Goal: Task Accomplishment & Management: Complete application form

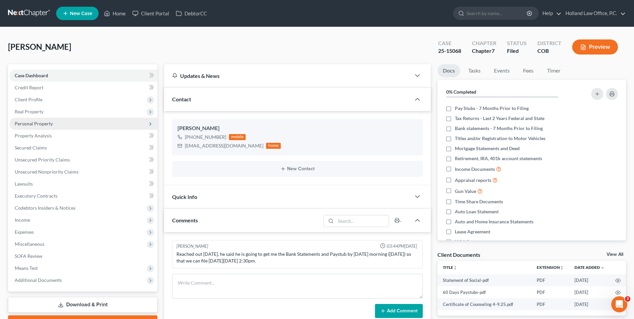
click at [43, 119] on span "Personal Property" at bounding box center [83, 124] width 148 height 12
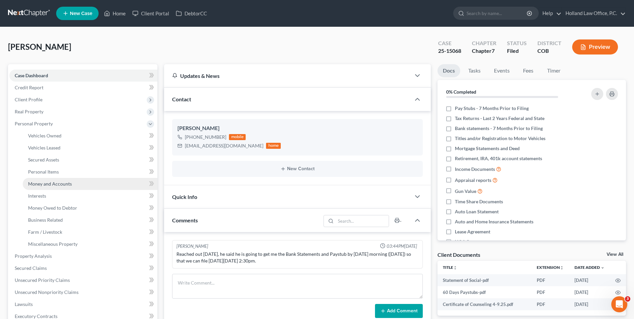
click at [52, 186] on span "Money and Accounts" at bounding box center [50, 184] width 44 height 6
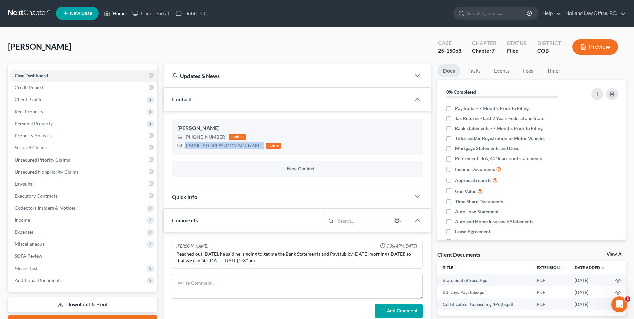
click at [113, 10] on link "Home" at bounding box center [115, 13] width 28 height 12
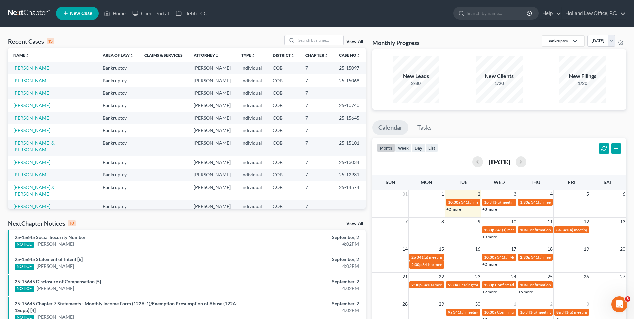
click at [38, 117] on link "[PERSON_NAME]" at bounding box center [31, 118] width 37 height 6
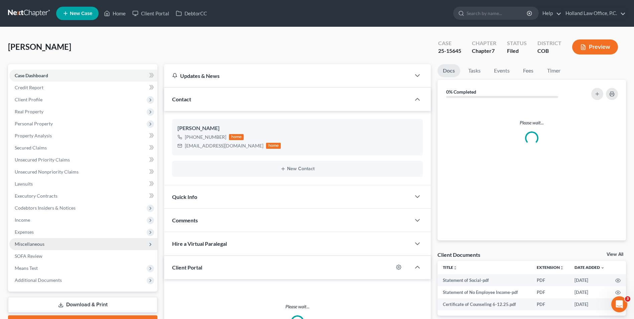
scroll to position [33, 0]
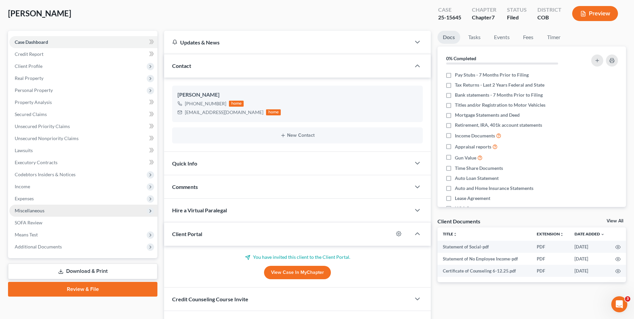
click at [53, 245] on span "Additional Documents" at bounding box center [38, 247] width 47 height 6
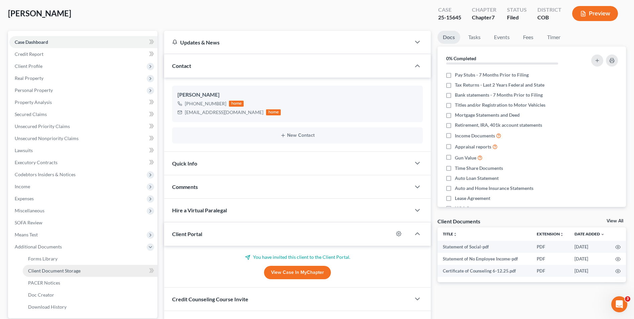
click at [63, 271] on span "Client Document Storage" at bounding box center [54, 271] width 52 height 6
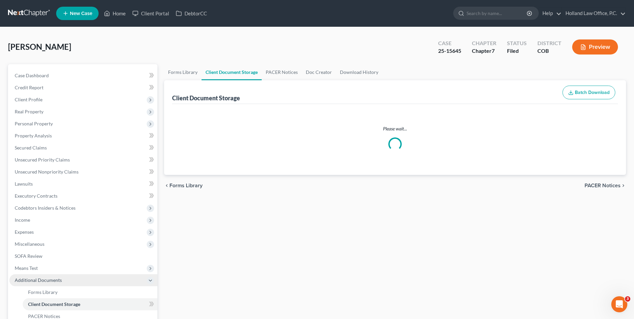
select select "5"
select select "28"
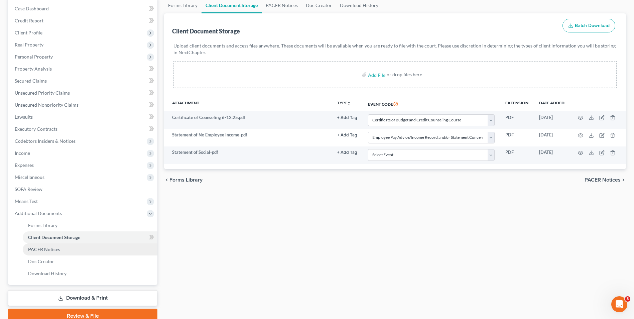
click at [56, 249] on span "PACER Notices" at bounding box center [44, 249] width 32 height 6
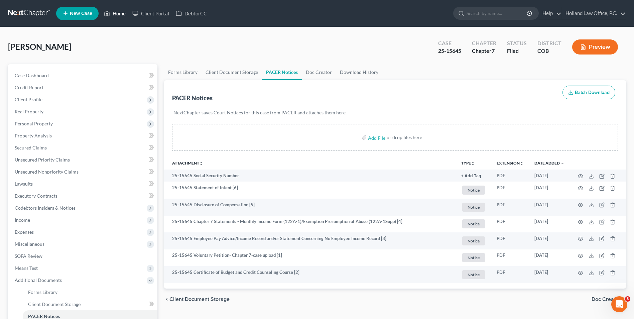
click at [114, 15] on link "Home" at bounding box center [115, 13] width 28 height 12
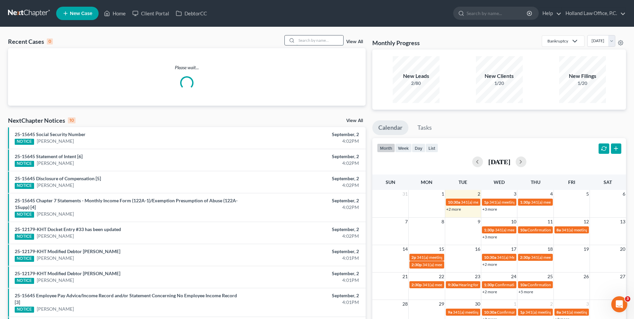
click at [304, 41] on input "search" at bounding box center [319, 40] width 47 height 10
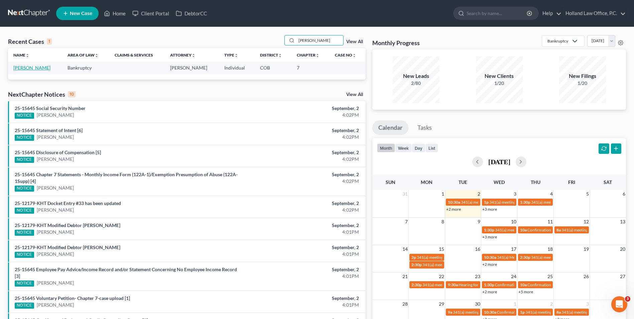
type input "[PERSON_NAME]"
click at [34, 68] on link "[PERSON_NAME]" at bounding box center [31, 68] width 37 height 6
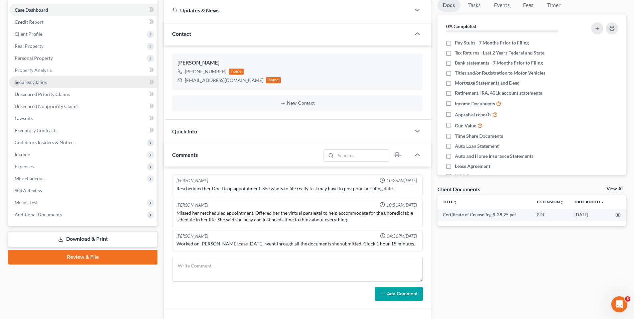
scroll to position [67, 0]
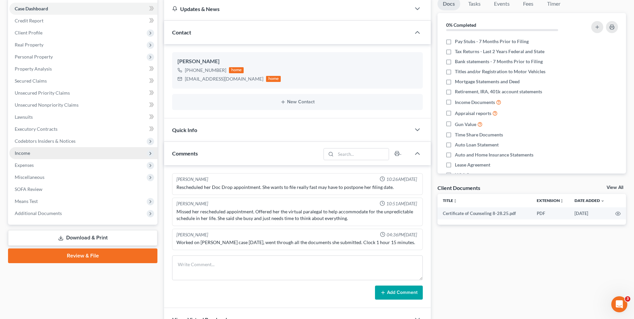
drag, startPoint x: 24, startPoint y: 154, endPoint x: 33, endPoint y: 154, distance: 8.7
click at [24, 154] on span "Income" at bounding box center [22, 153] width 15 height 6
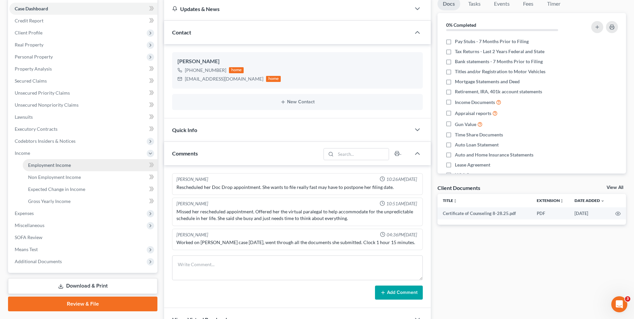
click at [47, 162] on span "Employment Income" at bounding box center [49, 165] width 43 height 6
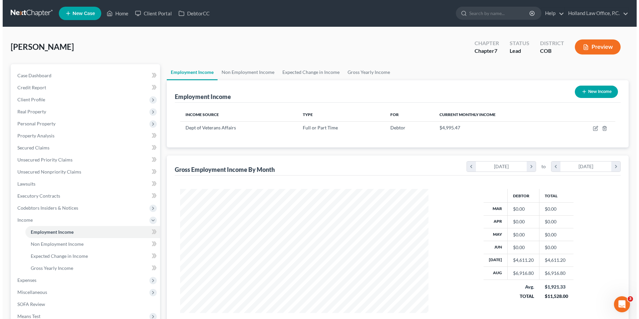
scroll to position [124, 261]
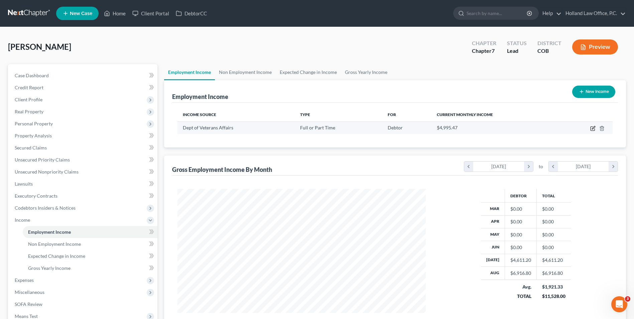
click at [591, 129] on icon "button" at bounding box center [592, 128] width 5 height 5
select select "0"
select select "8"
select select "2"
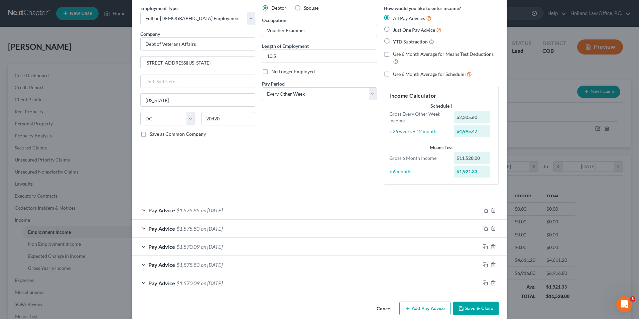
scroll to position [36, 0]
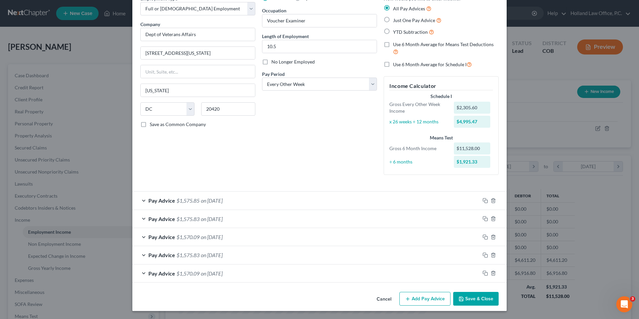
click at [435, 303] on button "Add Pay Advice" at bounding box center [424, 299] width 51 height 14
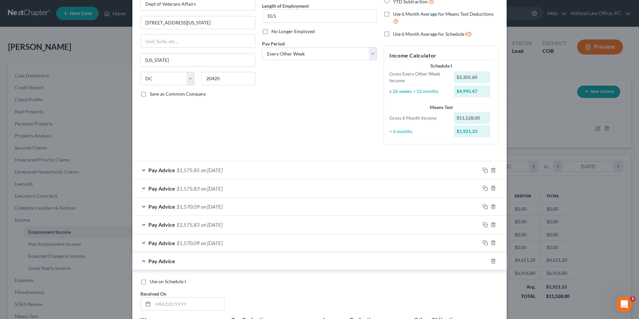
scroll to position [69, 0]
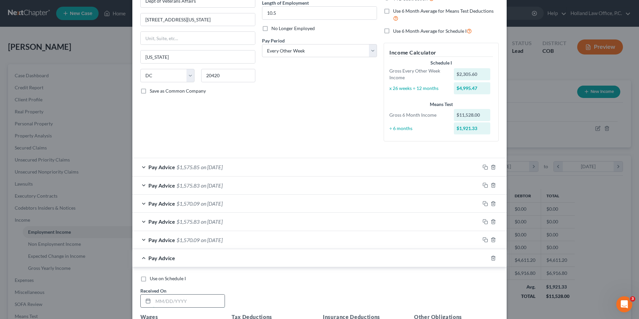
click at [168, 302] on input "text" at bounding box center [189, 300] width 72 height 13
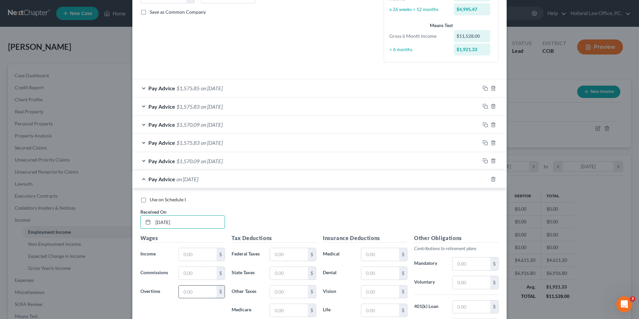
scroll to position [169, 0]
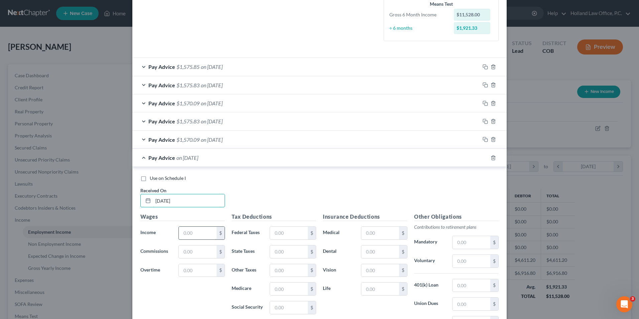
type input "[DATE]"
click at [199, 229] on input "text" at bounding box center [198, 233] width 38 height 13
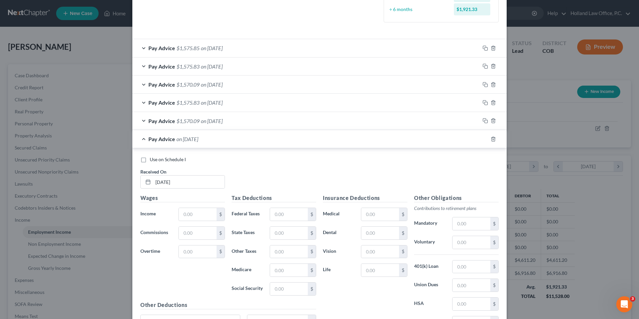
scroll to position [203, 0]
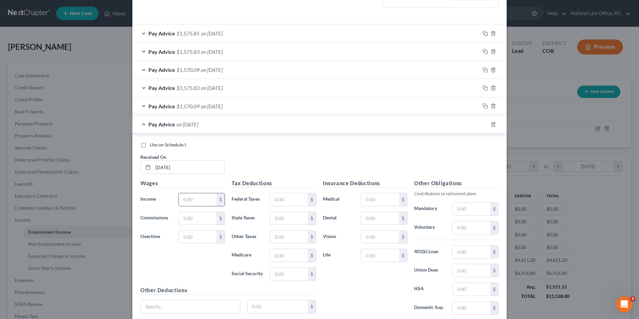
click at [194, 203] on input "text" at bounding box center [198, 199] width 38 height 13
type input "2,305.60"
click at [287, 206] on input "text" at bounding box center [289, 199] width 38 height 13
click at [270, 201] on input "text" at bounding box center [289, 199] width 38 height 13
click at [278, 199] on input "text" at bounding box center [289, 199] width 38 height 13
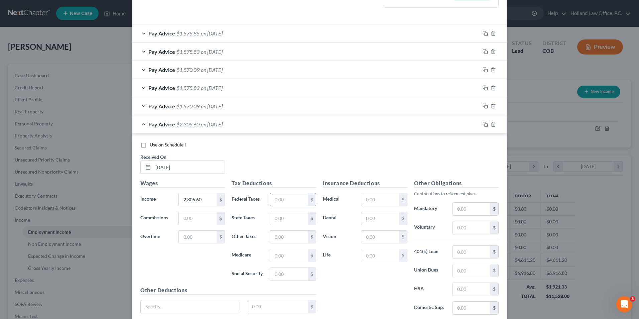
click at [279, 198] on input "text" at bounding box center [289, 199] width 38 height 13
click at [376, 202] on input "text" at bounding box center [380, 199] width 38 height 13
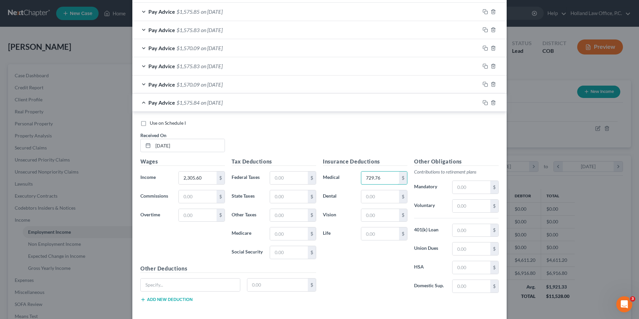
scroll to position [236, 0]
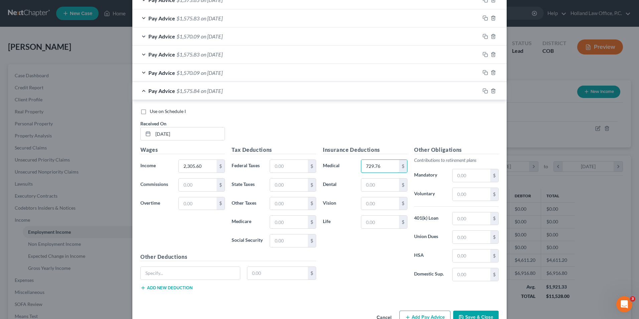
type input "729.76"
click at [410, 310] on button "Add Pay Advice" at bounding box center [424, 317] width 51 height 14
click at [255, 90] on div "Pay Advice $1,575.84 on [DATE]" at bounding box center [306, 91] width 348 height 18
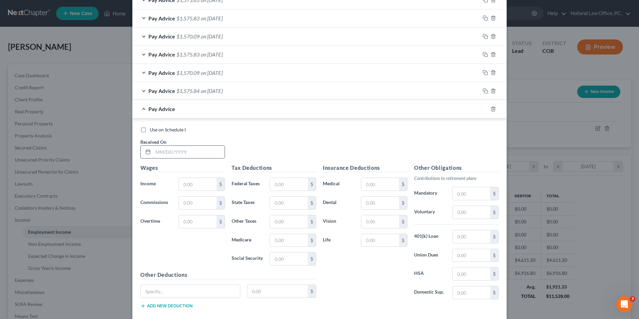
click at [175, 148] on input "text" at bounding box center [189, 152] width 72 height 13
type input "[DATE]"
click at [191, 181] on input "text" at bounding box center [198, 184] width 38 height 13
type input "1"
type input "2,305.60"
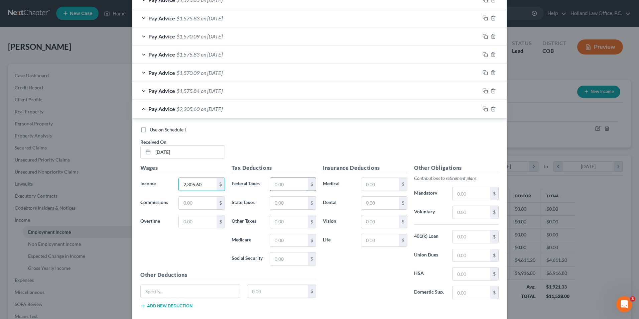
click at [286, 179] on input "text" at bounding box center [289, 184] width 38 height 13
click at [385, 189] on input "text" at bounding box center [380, 184] width 38 height 13
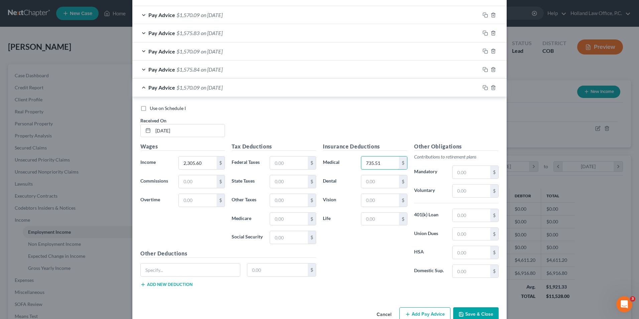
scroll to position [270, 0]
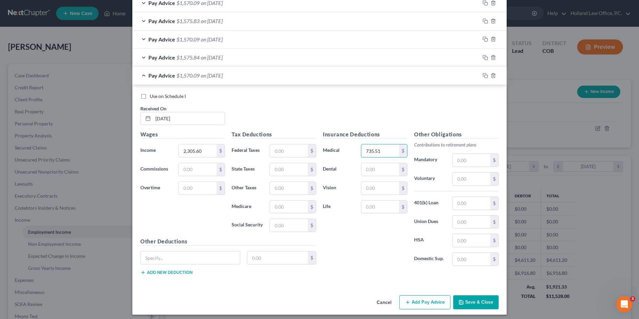
type input "735.51"
click at [418, 300] on button "Add Pay Advice" at bounding box center [424, 302] width 51 height 14
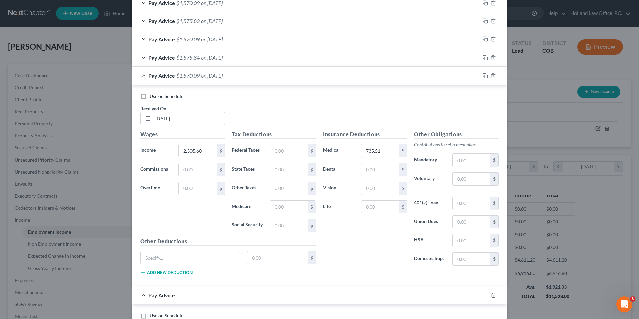
click at [266, 81] on div "Pay Advice $1,570.09 on [DATE]" at bounding box center [306, 76] width 348 height 18
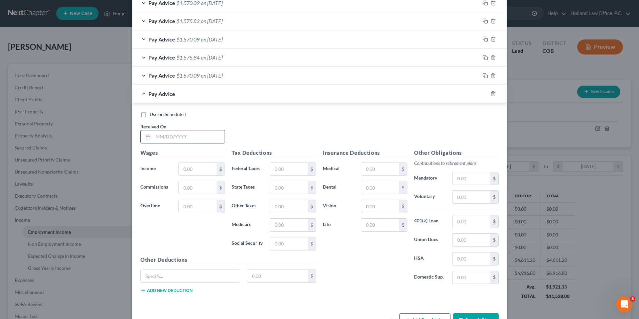
click at [182, 139] on input "text" at bounding box center [189, 136] width 72 height 13
type input "[DATE]"
click at [188, 172] on input "text" at bounding box center [198, 169] width 38 height 13
type input "2,305.60"
click at [376, 167] on input "text" at bounding box center [380, 169] width 38 height 13
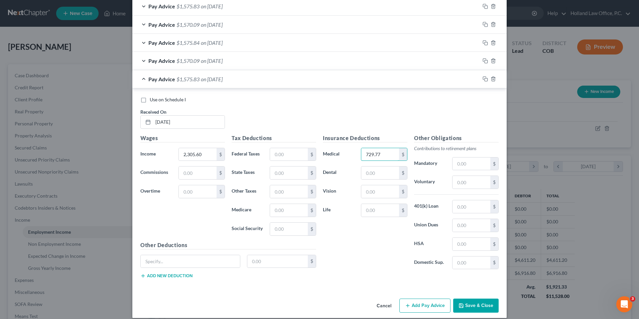
scroll to position [291, 0]
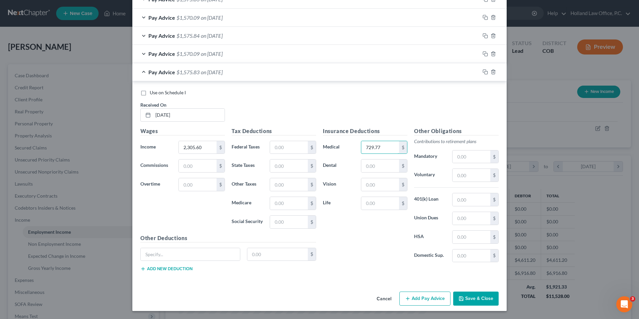
type input "729.77"
click at [415, 300] on button "Add Pay Advice" at bounding box center [424, 298] width 51 height 14
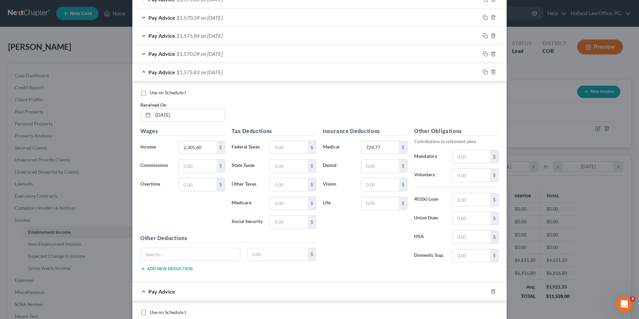
click at [248, 80] on div "Pay Advice $1,575.83 on [DATE]" at bounding box center [306, 72] width 348 height 18
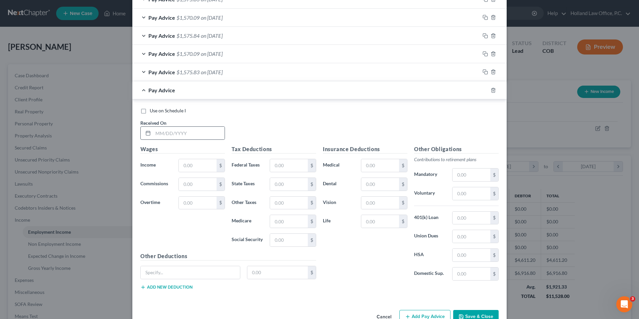
click at [173, 126] on div at bounding box center [182, 132] width 85 height 13
click at [174, 129] on input "text" at bounding box center [189, 133] width 72 height 13
type input "[DATE]"
drag, startPoint x: 194, startPoint y: 164, endPoint x: 196, endPoint y: 161, distance: 4.2
click at [194, 164] on input "text" at bounding box center [198, 165] width 38 height 13
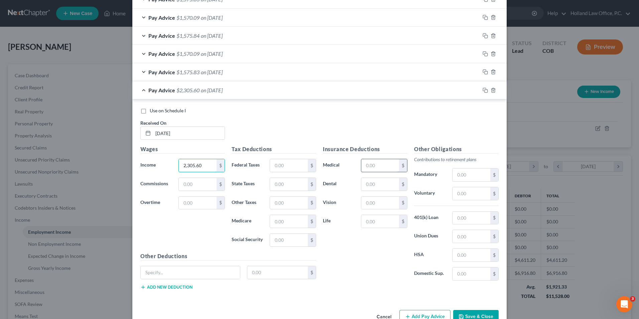
type input "2,305.60"
click at [387, 167] on input "text" at bounding box center [380, 165] width 38 height 13
type input "735.51"
click at [423, 315] on button "Add Pay Advice" at bounding box center [424, 317] width 51 height 14
click at [223, 91] on span "on [DATE]" at bounding box center [212, 90] width 22 height 6
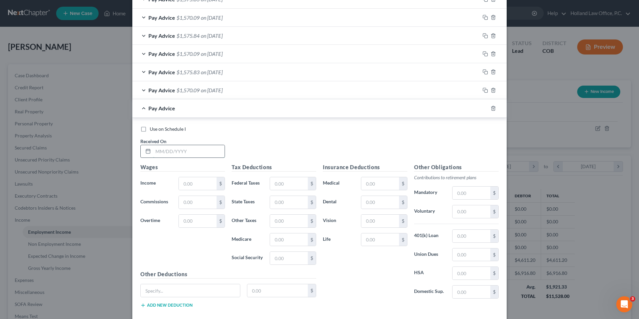
click at [194, 151] on input "text" at bounding box center [189, 151] width 72 height 13
click at [181, 154] on input "text" at bounding box center [189, 151] width 72 height 13
type input "[DATE]"
click at [196, 180] on input "text" at bounding box center [198, 183] width 38 height 13
type input "2,305.60"
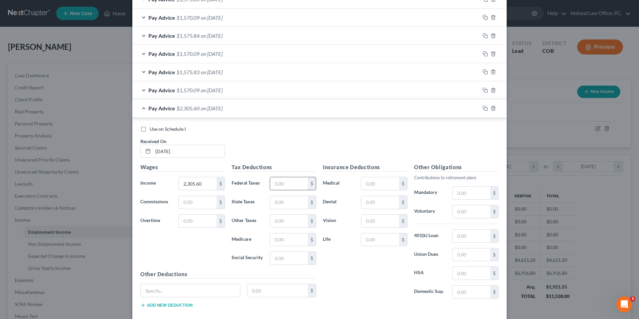
click at [297, 183] on input "text" at bounding box center [289, 183] width 38 height 13
click at [371, 182] on input "text" at bounding box center [380, 183] width 38 height 13
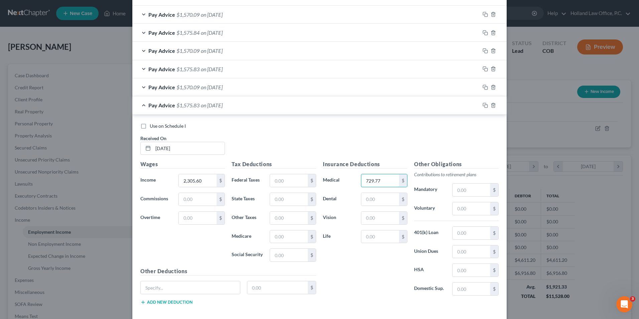
scroll to position [328, 0]
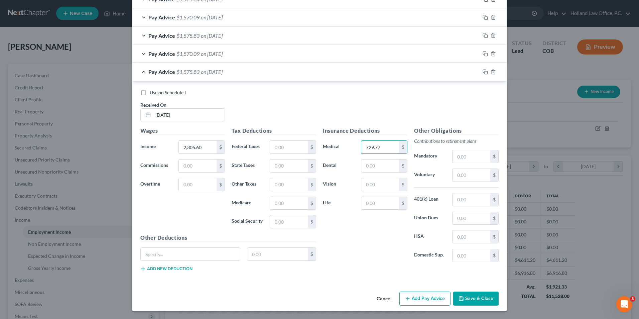
type input "729.77"
click at [423, 297] on button "Add Pay Advice" at bounding box center [424, 298] width 51 height 14
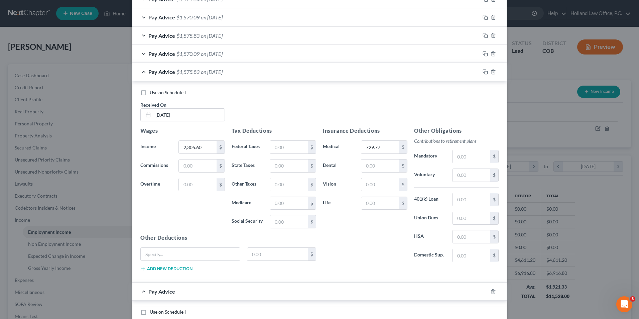
click at [195, 77] on div "Pay Advice $1,575.83 on [DATE]" at bounding box center [306, 72] width 348 height 18
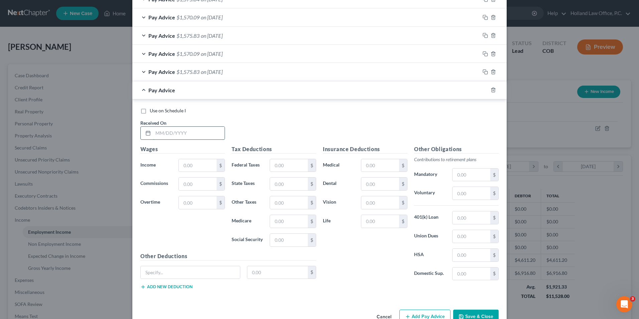
click at [183, 134] on input "text" at bounding box center [189, 133] width 72 height 13
type input "[DATE]"
click at [190, 161] on input "text" at bounding box center [198, 165] width 38 height 13
type input "2,305.60"
click at [369, 163] on input "text" at bounding box center [380, 165] width 38 height 13
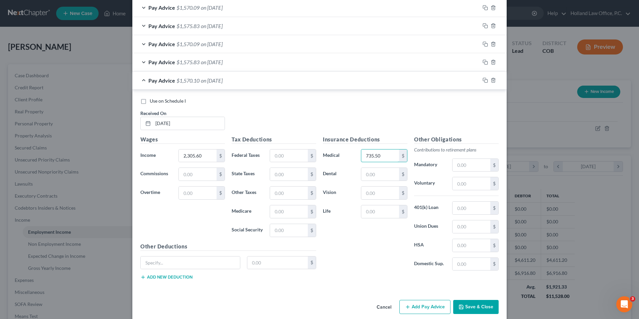
scroll to position [346, 0]
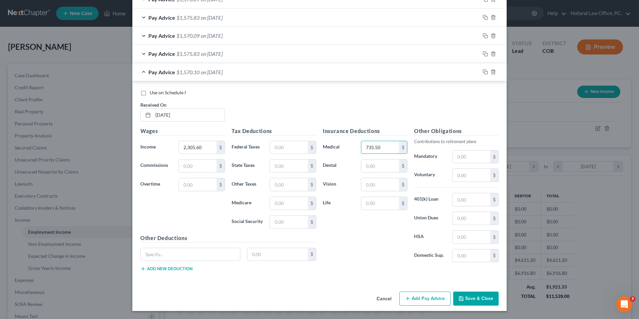
type input "735.50"
click at [419, 295] on button "Add Pay Advice" at bounding box center [424, 298] width 51 height 14
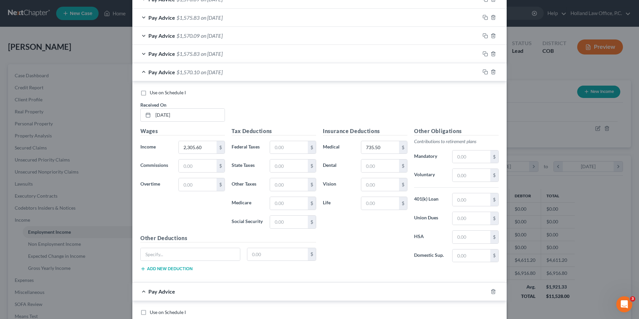
click at [193, 71] on span "$1,570.10" at bounding box center [187, 72] width 23 height 6
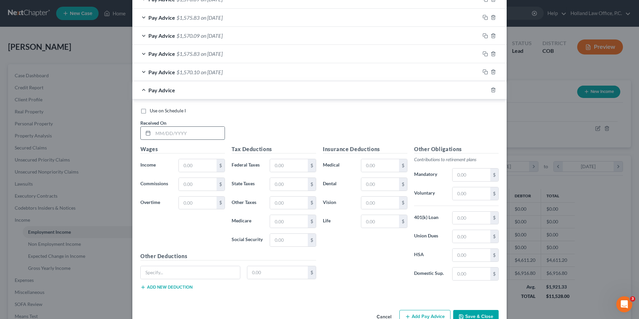
click at [171, 137] on input "text" at bounding box center [189, 133] width 72 height 13
click at [169, 129] on input "text" at bounding box center [189, 133] width 72 height 13
type input "[DATE]"
click at [188, 167] on input "text" at bounding box center [198, 165] width 38 height 13
type input "2,305.60"
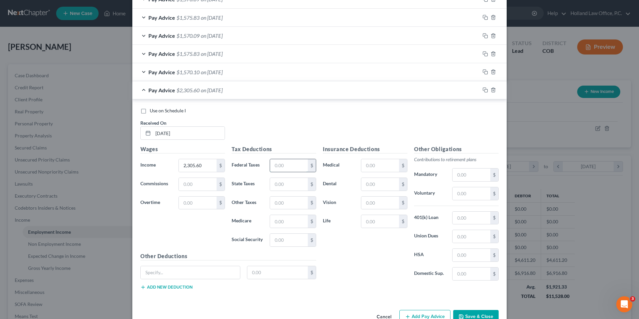
click at [300, 164] on input "text" at bounding box center [289, 165] width 38 height 13
type input "729.77"
drag, startPoint x: 289, startPoint y: 168, endPoint x: 267, endPoint y: 165, distance: 22.8
click at [267, 165] on div "729.77 $" at bounding box center [292, 165] width 53 height 13
type input "729.77"
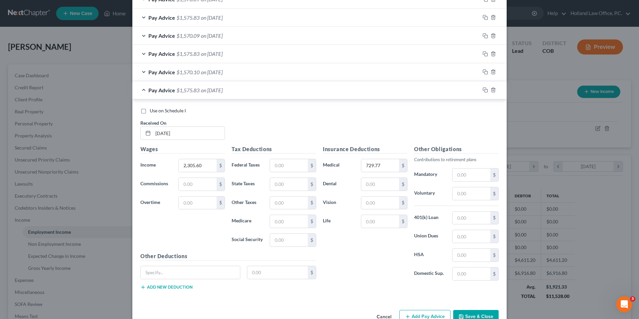
click at [260, 91] on div "Pay Advice $1,575.83 on [DATE]" at bounding box center [306, 90] width 348 height 18
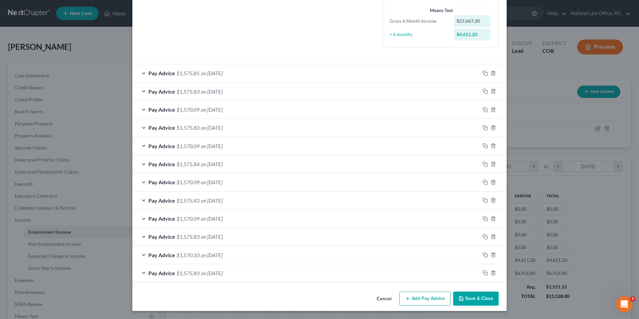
scroll to position [163, 0]
click at [432, 299] on button "Add Pay Advice" at bounding box center [424, 298] width 51 height 14
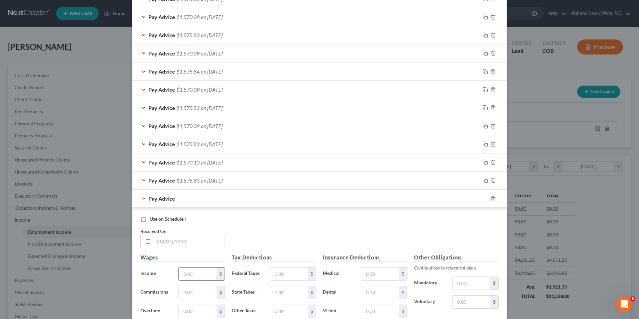
scroll to position [263, 0]
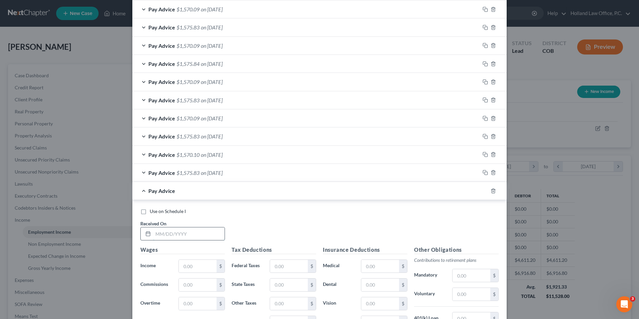
click at [175, 234] on input "text" at bounding box center [189, 233] width 72 height 13
drag, startPoint x: 176, startPoint y: 234, endPoint x: 170, endPoint y: 234, distance: 6.1
click at [171, 234] on input "text" at bounding box center [189, 233] width 72 height 13
type input "[DATE]"
click at [204, 272] on input "text" at bounding box center [198, 266] width 38 height 13
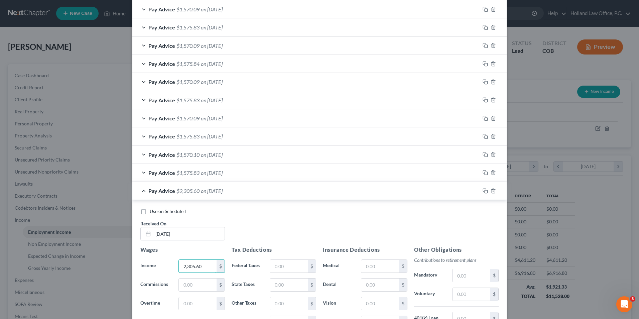
type input "2,305.60"
click at [282, 257] on div "Tax Deductions Federal Taxes $ State Taxes $ Other Taxes $ Medicare $ Social Se…" at bounding box center [273, 299] width 91 height 107
click at [283, 261] on input "text" at bounding box center [289, 266] width 38 height 13
click at [386, 266] on input "text" at bounding box center [380, 266] width 38 height 13
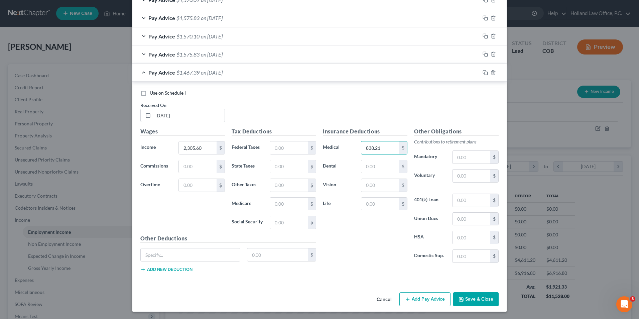
scroll to position [382, 0]
type input "838.21"
click at [409, 299] on button "Add Pay Advice" at bounding box center [424, 298] width 51 height 14
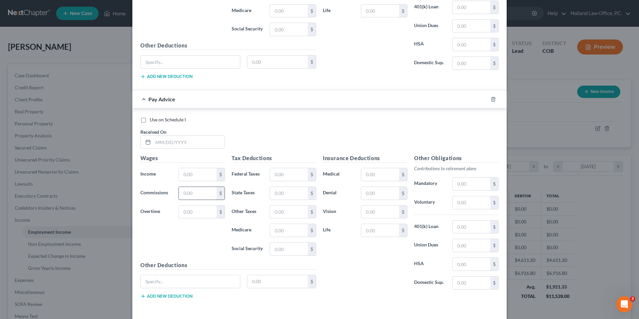
scroll to position [583, 0]
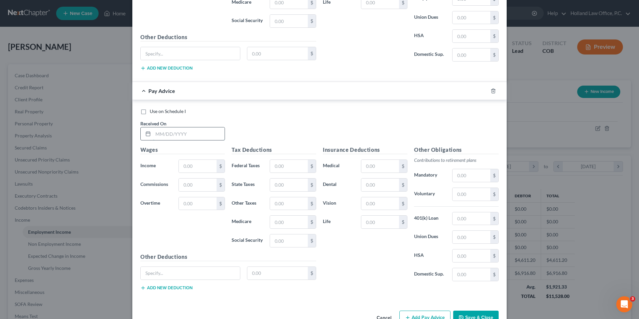
click at [165, 131] on input "text" at bounding box center [189, 133] width 72 height 13
type input "[DATE]"
click at [183, 168] on input "text" at bounding box center [198, 166] width 38 height 13
type input "2,305.60"
click at [381, 168] on input "text" at bounding box center [380, 166] width 38 height 13
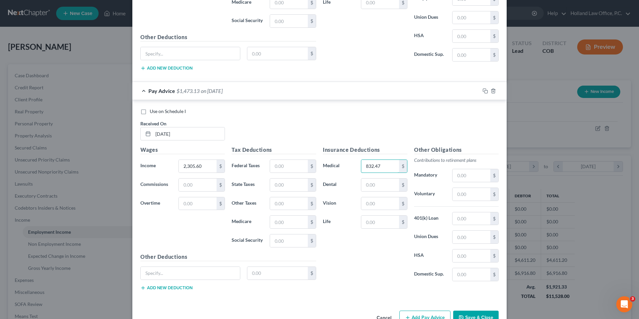
scroll to position [602, 0]
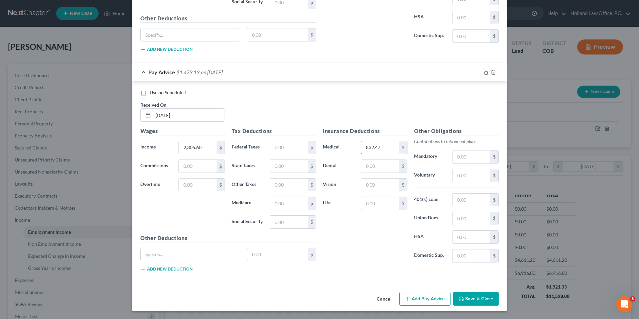
type input "832.47"
click at [420, 295] on button "Add Pay Advice" at bounding box center [424, 299] width 51 height 14
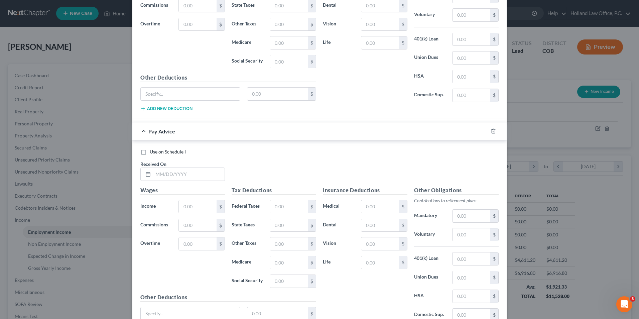
scroll to position [767, 0]
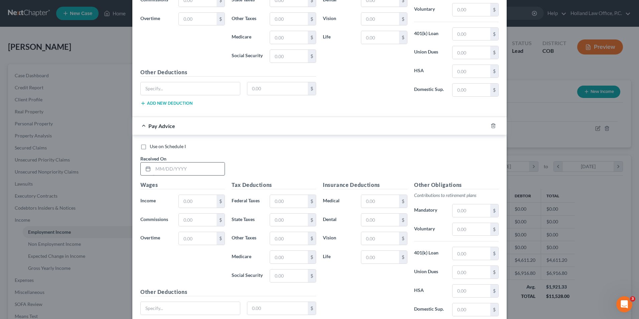
click at [163, 165] on input "text" at bounding box center [189, 168] width 72 height 13
type input "[DATE]"
click at [199, 206] on input "text" at bounding box center [198, 201] width 38 height 13
type input "2,305.60"
click at [386, 202] on input "text" at bounding box center [380, 201] width 38 height 13
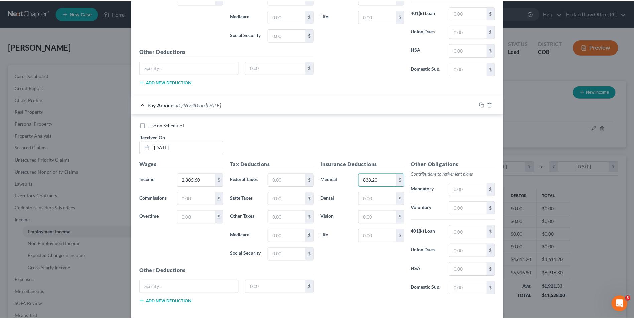
scroll to position [801, 0]
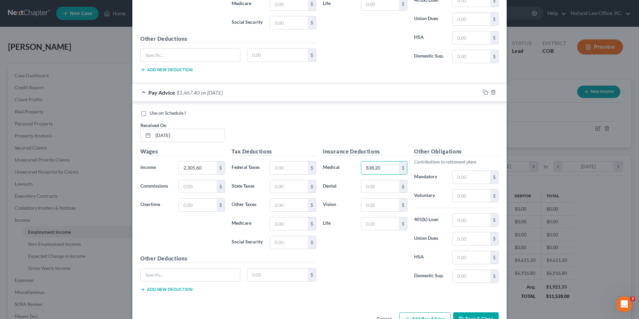
type input "838.20"
click at [476, 314] on button "Save & Close" at bounding box center [475, 319] width 45 height 14
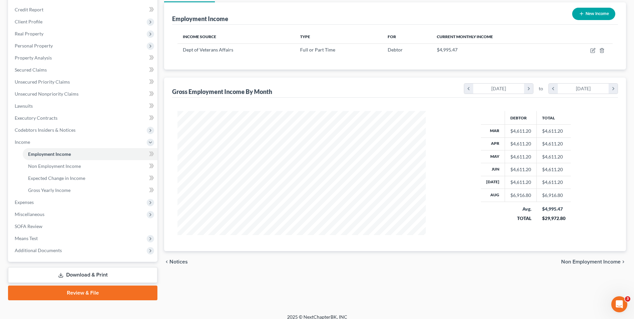
scroll to position [85, 0]
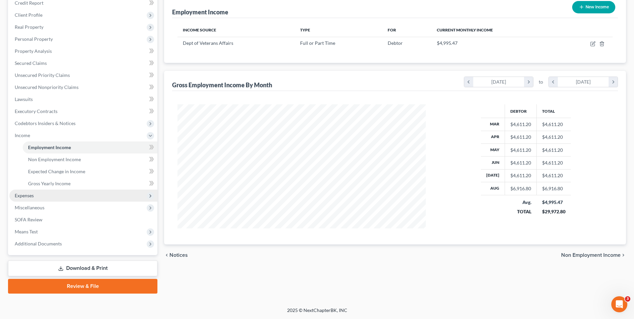
click at [40, 198] on span "Expenses" at bounding box center [83, 195] width 148 height 12
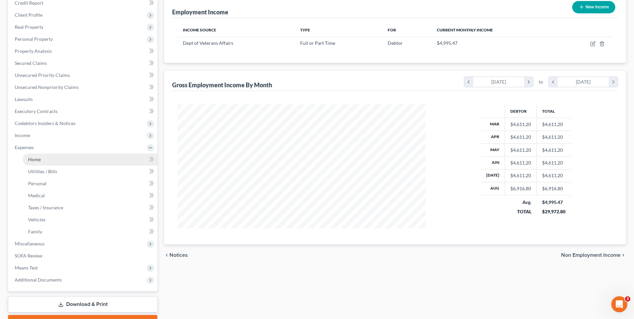
click at [47, 159] on link "Home" at bounding box center [90, 159] width 135 height 12
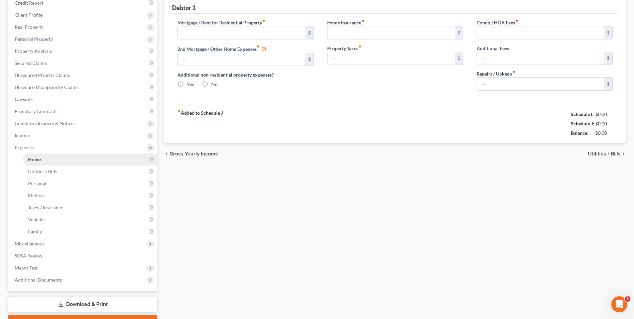
type input "0.00"
radio input "true"
type input "0.00"
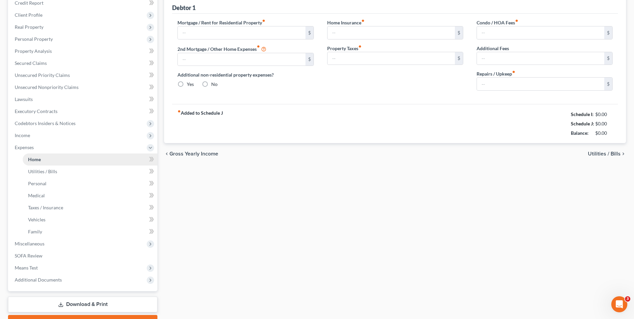
type input "0.00"
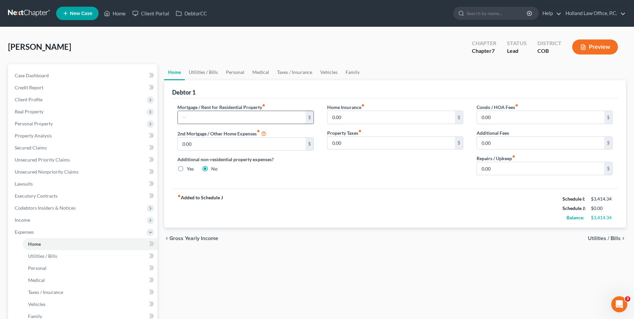
click at [235, 113] on input "text" at bounding box center [241, 117] width 127 height 13
type input "936.00"
click at [204, 74] on link "Utilities / Bills" at bounding box center [203, 72] width 37 height 16
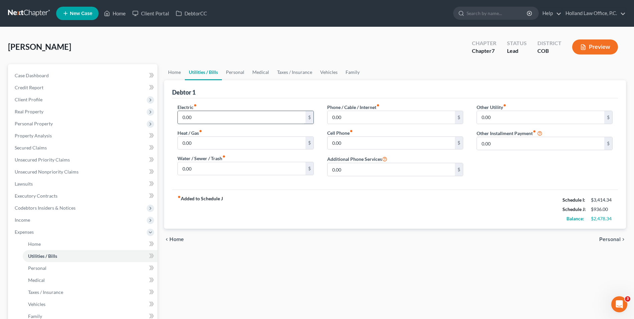
click at [213, 117] on input "0.00" at bounding box center [241, 117] width 127 height 13
type input "200.00"
click at [201, 167] on input "0.00" at bounding box center [241, 168] width 127 height 13
type input "100.00"
click at [385, 148] on input "0.00" at bounding box center [390, 143] width 127 height 13
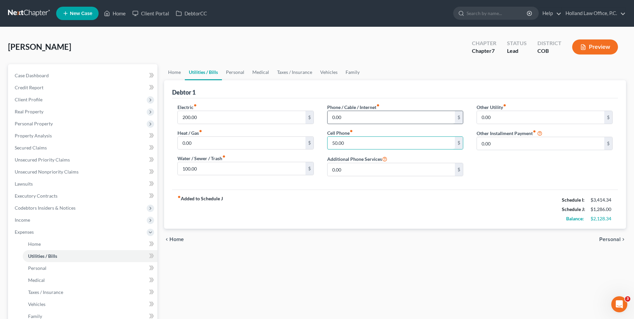
type input "50.00"
click at [358, 117] on input "0.00" at bounding box center [390, 117] width 127 height 13
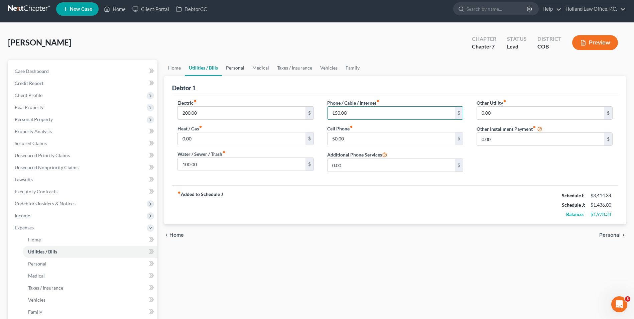
type input "150.00"
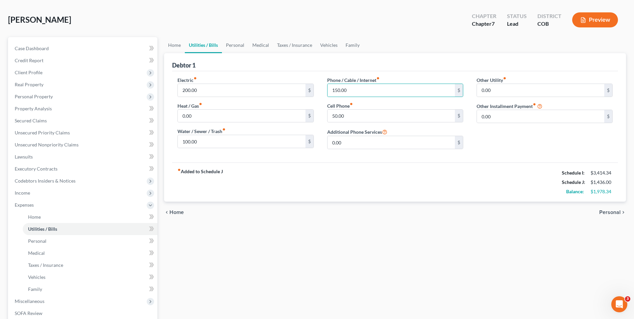
click at [233, 73] on div "Debtor 1 Electric fiber_manual_record 200.00 $ Heat / Gas fiber_manual_record 0…" at bounding box center [395, 127] width 462 height 148
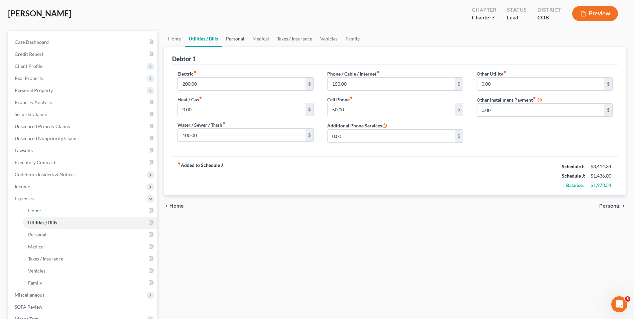
click at [240, 40] on link "Personal" at bounding box center [235, 39] width 26 height 16
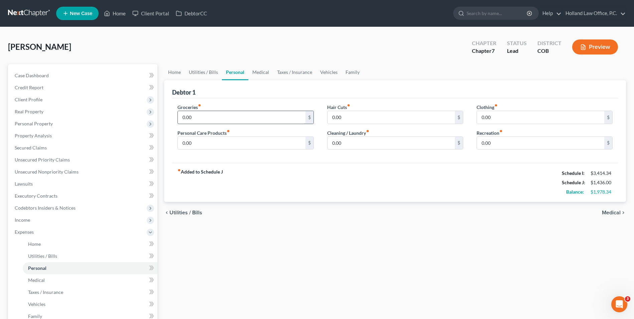
click at [203, 118] on input "0.00" at bounding box center [241, 117] width 127 height 13
type input "1,000.00"
click at [514, 112] on input "0.00" at bounding box center [540, 117] width 127 height 13
click at [393, 141] on input "0.00" at bounding box center [390, 143] width 127 height 13
click at [488, 114] on input "100.00" at bounding box center [540, 117] width 127 height 13
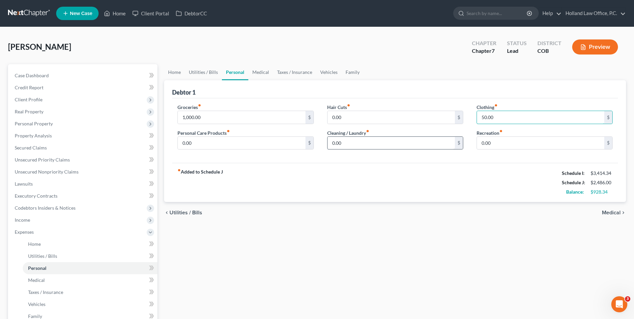
type input "50.00"
click at [400, 140] on input "0.00" at bounding box center [390, 143] width 127 height 13
type input "50.00"
click at [487, 138] on input "0.00" at bounding box center [540, 143] width 127 height 13
type input "150.00"
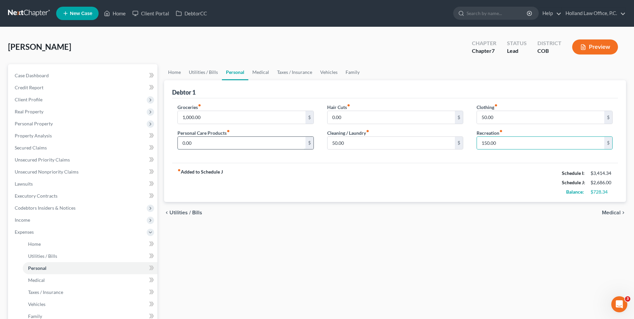
click at [223, 140] on input "0.00" at bounding box center [241, 143] width 127 height 13
type input "150.00"
click at [341, 118] on input "0.00" at bounding box center [390, 117] width 127 height 13
type input "50.00"
click at [248, 139] on input "150.00" at bounding box center [241, 143] width 127 height 13
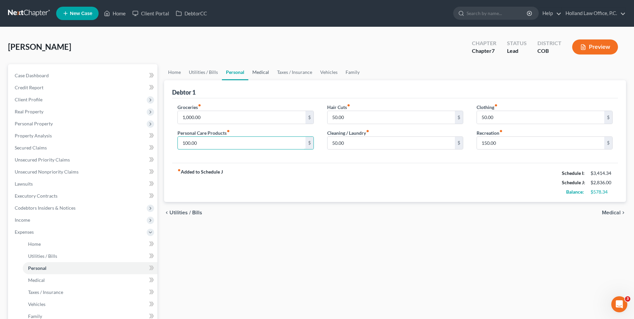
type input "100.00"
click at [267, 70] on link "Medical" at bounding box center [260, 72] width 25 height 16
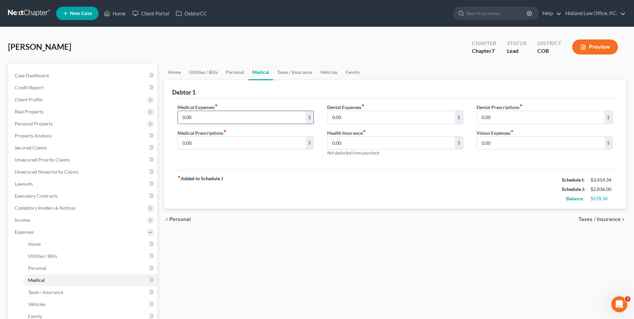
click at [229, 118] on input "0.00" at bounding box center [241, 117] width 127 height 13
type input "50.00"
click at [294, 74] on link "Taxes / Insurance" at bounding box center [294, 72] width 43 height 16
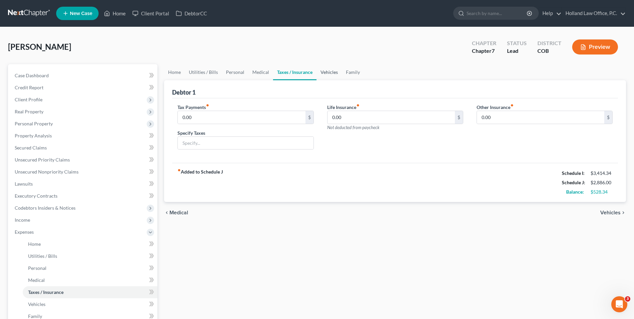
click at [324, 74] on link "Vehicles" at bounding box center [328, 72] width 25 height 16
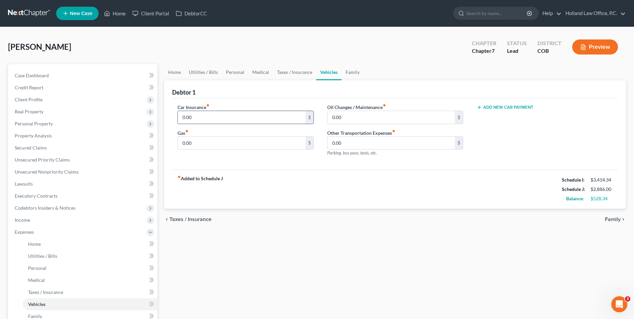
click at [210, 113] on input "0.00" at bounding box center [241, 117] width 127 height 13
type input "50.00"
click at [294, 75] on link "Taxes / Insurance" at bounding box center [294, 72] width 43 height 16
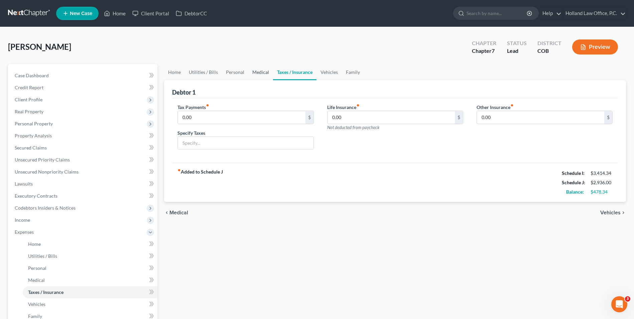
click at [252, 65] on link "Medical" at bounding box center [260, 72] width 25 height 16
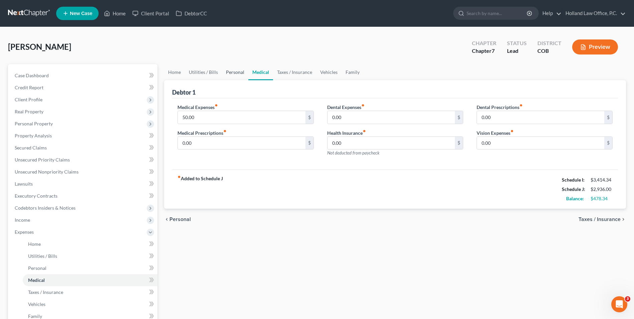
click at [233, 73] on link "Personal" at bounding box center [235, 72] width 26 height 16
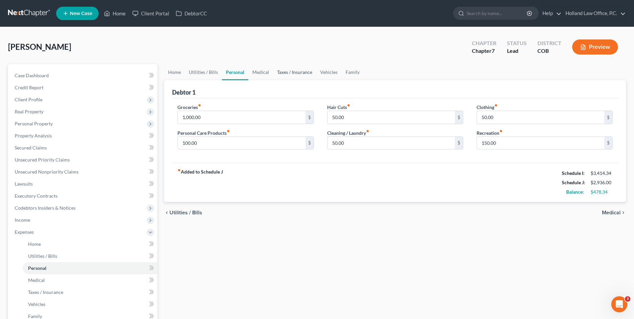
click at [292, 73] on link "Taxes / Insurance" at bounding box center [294, 72] width 43 height 16
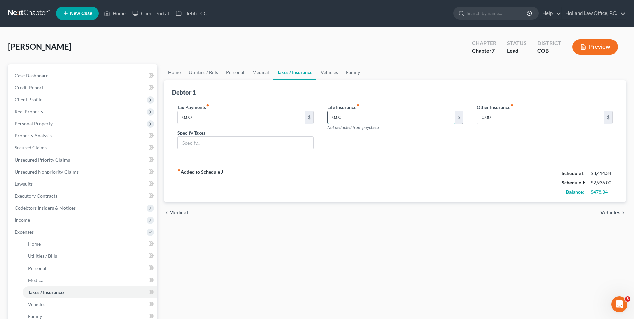
click at [363, 118] on input "0.00" at bounding box center [390, 117] width 127 height 13
type input "70.00"
click at [358, 74] on link "Family" at bounding box center [353, 72] width 22 height 16
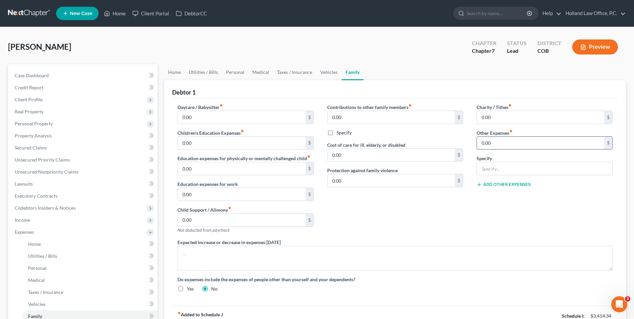
click at [502, 140] on input "0.00" at bounding box center [540, 143] width 127 height 13
type input "300.00"
click at [487, 168] on input "text" at bounding box center [544, 168] width 135 height 13
type input "Pets"
click at [436, 245] on div "Expected increase or decrease in expenses [DATE]" at bounding box center [395, 255] width 448 height 32
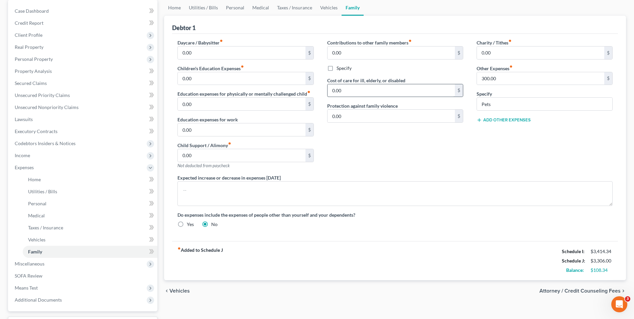
scroll to position [67, 0]
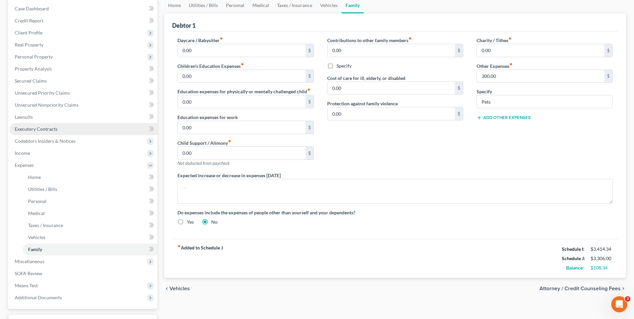
click at [62, 127] on link "Executory Contracts" at bounding box center [83, 129] width 148 height 12
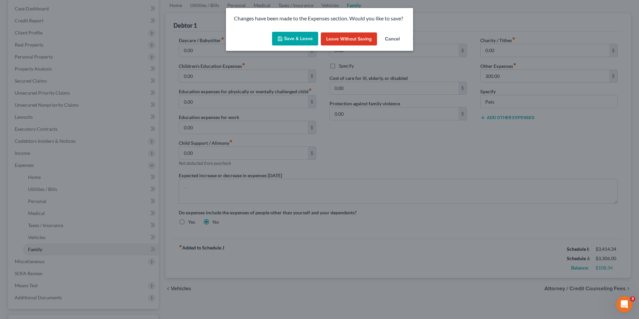
click at [304, 37] on button "Save & Leave" at bounding box center [295, 39] width 46 height 14
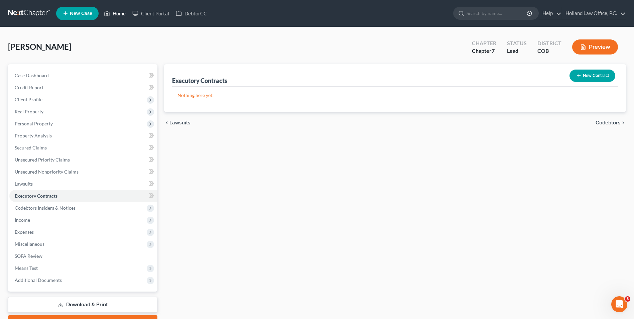
click at [109, 9] on link "Home" at bounding box center [115, 13] width 28 height 12
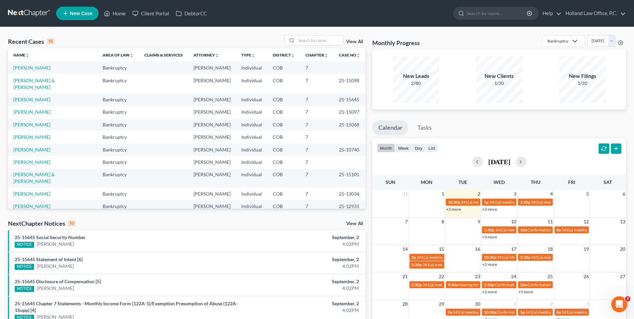
click at [75, 10] on link "New Case" at bounding box center [77, 13] width 42 height 13
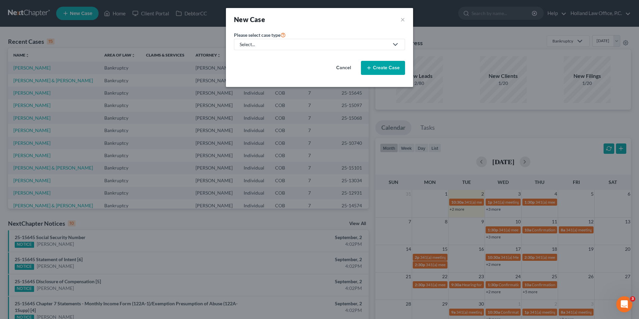
click at [304, 41] on div "Select..." at bounding box center [314, 44] width 149 height 7
click at [257, 58] on div "Bankruptcy" at bounding box center [253, 57] width 26 height 7
select select "11"
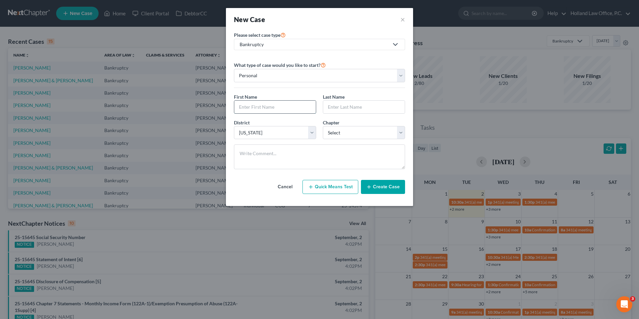
drag, startPoint x: 259, startPoint y: 107, endPoint x: 260, endPoint y: 103, distance: 4.5
click at [259, 107] on input "text" at bounding box center [275, 107] width 82 height 13
type input "[PERSON_NAME]"
click at [334, 102] on input "text" at bounding box center [364, 107] width 82 height 13
type input "[PERSON_NAME]"
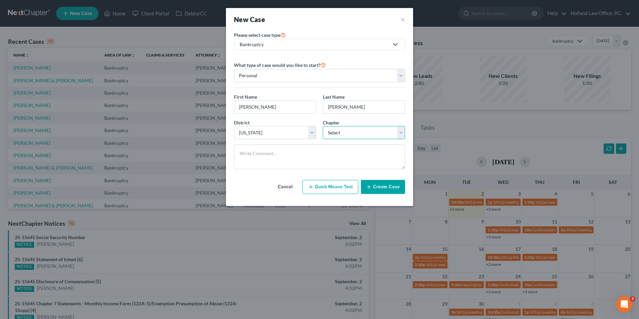
click at [341, 137] on select "Select 7 11 12 13" at bounding box center [364, 132] width 82 height 13
select select "0"
click at [323, 126] on select "Select 7 11 12 13" at bounding box center [364, 132] width 82 height 13
click at [386, 186] on button "Create Case" at bounding box center [383, 187] width 44 height 14
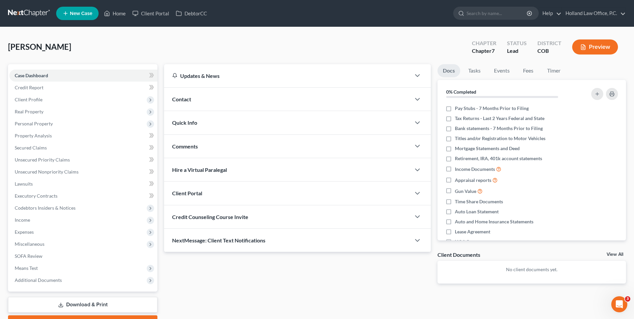
click at [189, 103] on div "Contact" at bounding box center [287, 99] width 247 height 23
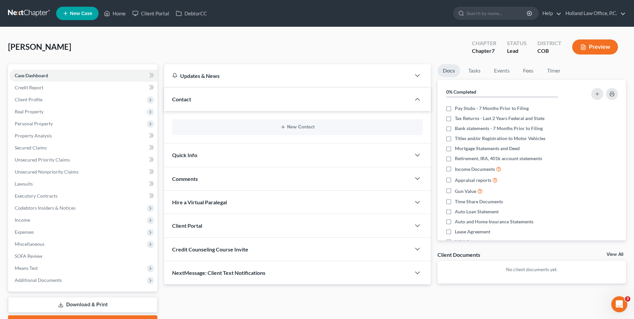
click at [292, 130] on div "New Contact" at bounding box center [297, 127] width 251 height 16
click at [300, 124] on button "New Contact" at bounding box center [297, 126] width 240 height 5
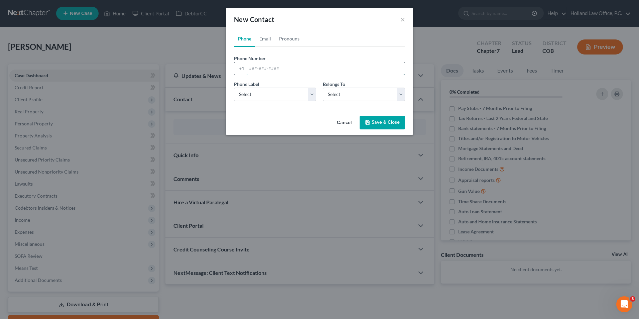
click at [264, 64] on input "tel" at bounding box center [326, 68] width 158 height 13
type input "[PHONE_NUMBER]"
drag, startPoint x: 246, startPoint y: 97, endPoint x: 246, endPoint y: 101, distance: 3.7
click at [246, 97] on select "Select Mobile Home Work Other" at bounding box center [275, 94] width 82 height 13
select select "1"
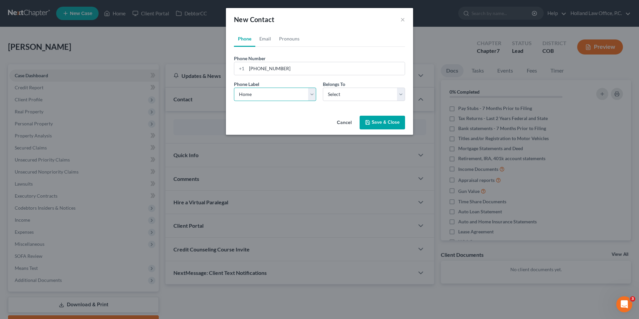
click at [234, 88] on select "Select Mobile Home Work Other" at bounding box center [275, 94] width 82 height 13
click at [335, 87] on label "Belongs To *" at bounding box center [334, 84] width 22 height 7
click at [337, 93] on select "Select Client Other" at bounding box center [364, 94] width 82 height 13
select select "0"
click at [323, 88] on select "Select Client Other" at bounding box center [364, 94] width 82 height 13
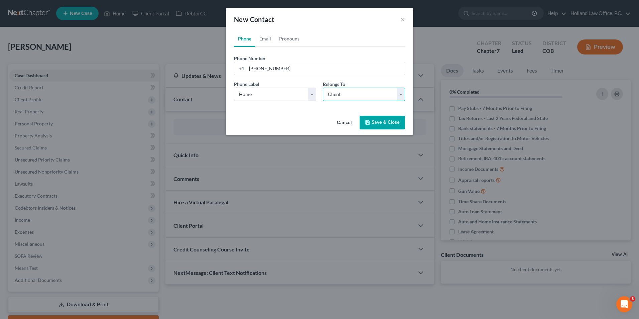
select select "0"
click at [259, 41] on link "Email" at bounding box center [265, 39] width 20 height 16
click at [254, 71] on input "email" at bounding box center [326, 68] width 158 height 13
type input "[EMAIL_ADDRESS][DOMAIN_NAME]"
click at [247, 98] on select "Select Home Work Other" at bounding box center [275, 94] width 82 height 13
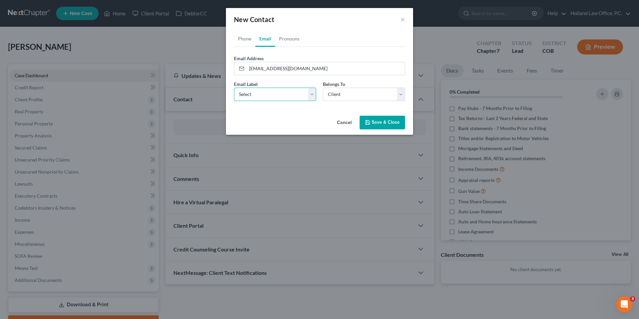
select select "0"
click at [234, 88] on select "Select Home Work Other" at bounding box center [275, 94] width 82 height 13
click at [389, 120] on button "Save & Close" at bounding box center [382, 123] width 45 height 14
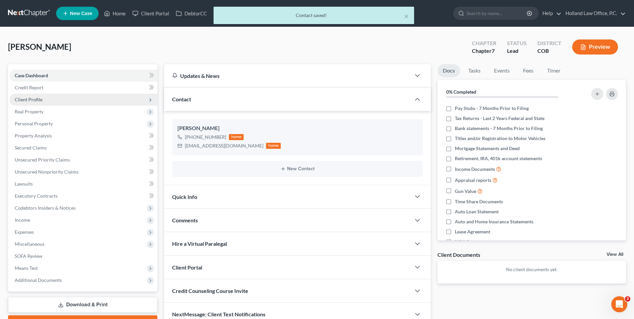
click at [40, 97] on span "Client Profile" at bounding box center [29, 100] width 28 height 6
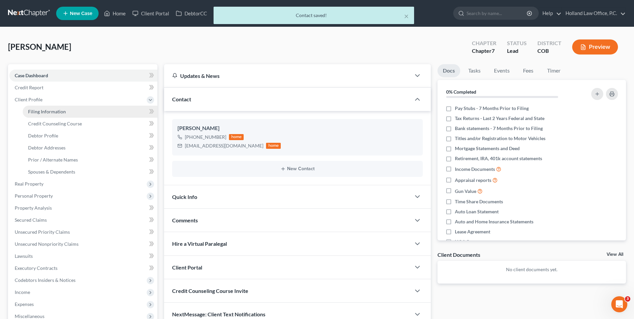
drag, startPoint x: 41, startPoint y: 110, endPoint x: 73, endPoint y: 111, distance: 31.8
click at [40, 110] on span "Filing Information" at bounding box center [47, 112] width 38 height 6
select select "1"
select select "0"
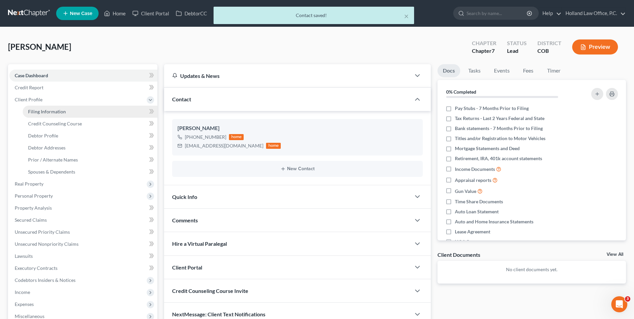
select select "11"
select select "5"
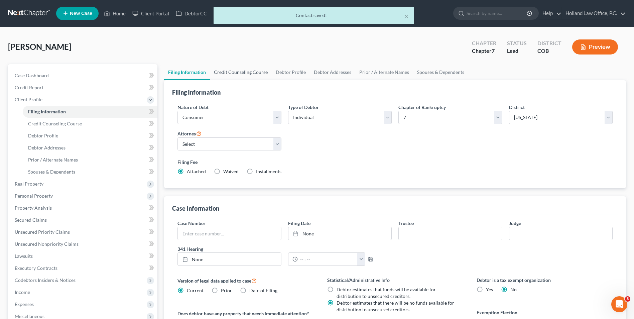
click at [233, 70] on link "Credit Counseling Course" at bounding box center [241, 72] width 62 height 16
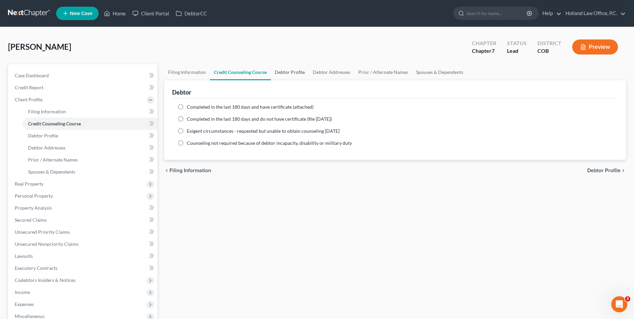
click at [291, 74] on link "Debtor Profile" at bounding box center [290, 72] width 38 height 16
select select "0"
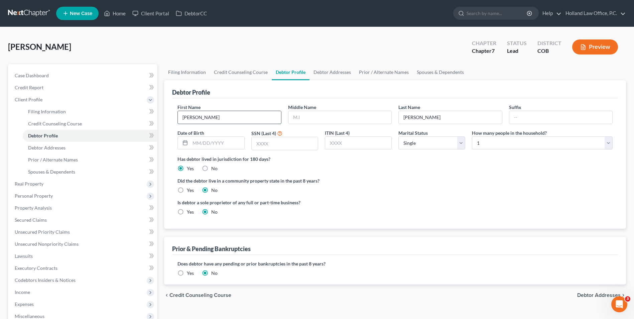
click at [252, 117] on input "[PERSON_NAME]" at bounding box center [229, 117] width 103 height 13
click at [341, 117] on input "text" at bounding box center [339, 117] width 103 height 13
type input "[PERSON_NAME]"
click at [206, 141] on input "text" at bounding box center [217, 143] width 54 height 13
type input "[DATE]"
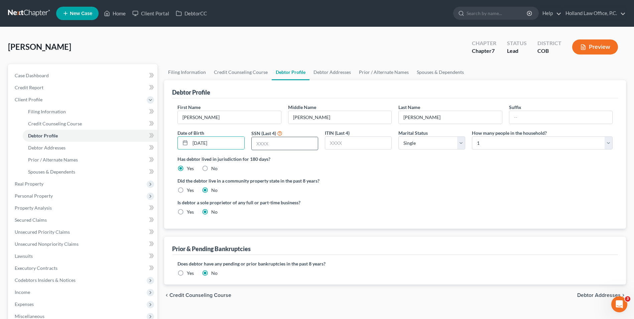
click at [262, 142] on input "text" at bounding box center [285, 143] width 66 height 13
type input "6140"
click at [330, 73] on link "Debtor Addresses" at bounding box center [331, 72] width 45 height 16
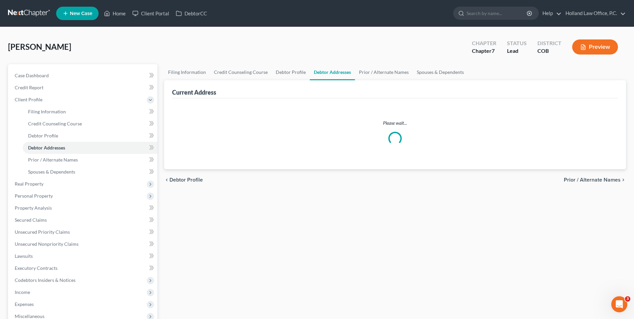
select select "0"
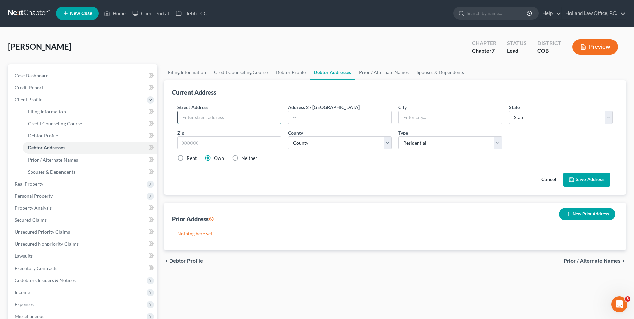
click at [203, 120] on input "text" at bounding box center [229, 117] width 103 height 13
type input "[STREET_ADDRESS]"
click at [228, 143] on input "text" at bounding box center [229, 142] width 104 height 13
type input "80634"
click at [355, 167] on div "Cancel Save Address" at bounding box center [394, 177] width 435 height 20
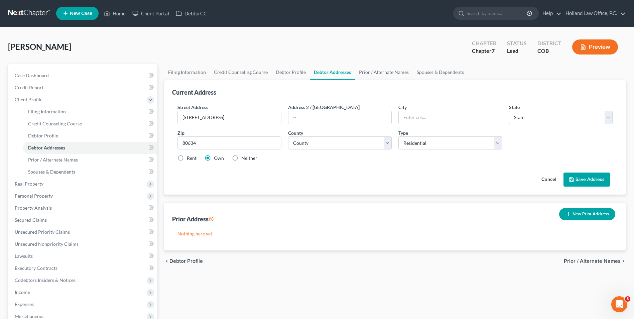
type input "Greeley"
select select "5"
click at [187, 157] on label "Rent" at bounding box center [192, 158] width 10 height 7
click at [189, 157] on input "Rent" at bounding box center [191, 157] width 4 height 4
radio input "true"
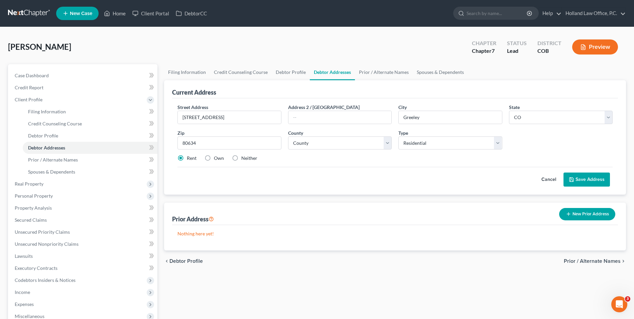
click at [255, 157] on label "Neither" at bounding box center [249, 158] width 16 height 7
click at [248, 157] on input "Neither" at bounding box center [246, 157] width 4 height 4
radio input "true"
drag, startPoint x: 365, startPoint y: 141, endPoint x: 355, endPoint y: 147, distance: 12.0
click at [364, 141] on select "County [GEOGRAPHIC_DATA] [GEOGRAPHIC_DATA] [GEOGRAPHIC_DATA] [GEOGRAPHIC_DATA] …" at bounding box center [340, 142] width 104 height 13
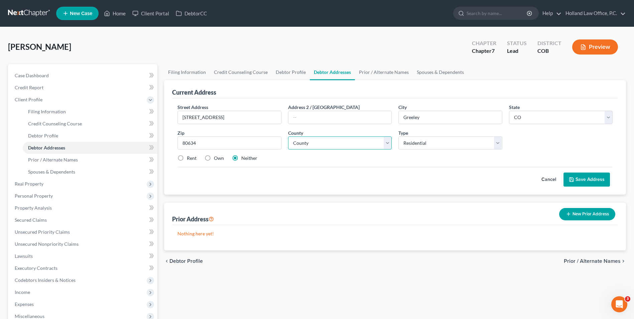
select select "62"
click at [288, 136] on select "County [GEOGRAPHIC_DATA] [GEOGRAPHIC_DATA] [GEOGRAPHIC_DATA] [GEOGRAPHIC_DATA] …" at bounding box center [340, 142] width 104 height 13
click at [586, 180] on button "Save Address" at bounding box center [586, 179] width 46 height 14
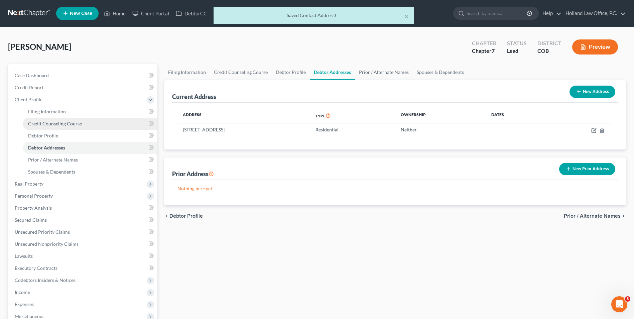
click at [78, 122] on span "Credit Counseling Course" at bounding box center [55, 124] width 54 height 6
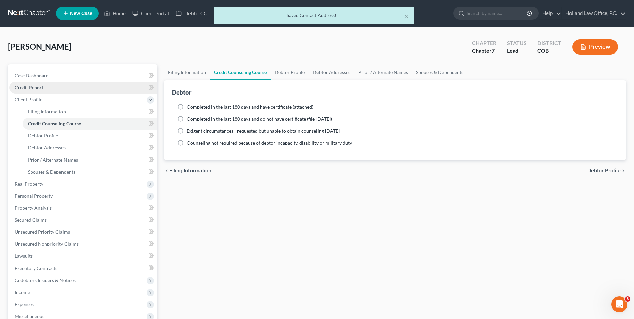
click at [46, 88] on link "Credit Report" at bounding box center [83, 88] width 148 height 12
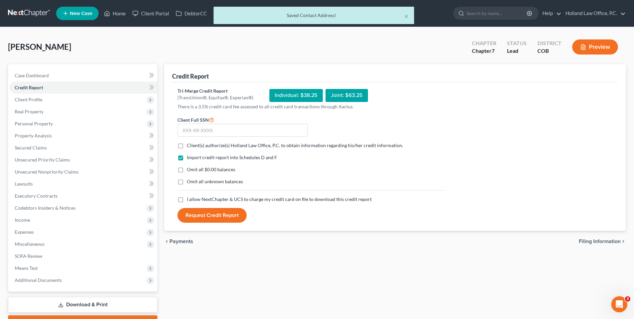
click at [203, 144] on span "Client(s) authorize(s) Holland Law Office, P.C. to obtain information regarding…" at bounding box center [295, 145] width 216 height 6
click at [194, 144] on input "Client(s) authorize(s) Holland Law Office, P.C. to obtain information regarding…" at bounding box center [191, 144] width 4 height 4
checkbox input "true"
click at [211, 200] on span "I allow NextChapter & UCS to charge my credit card on file to download this cre…" at bounding box center [279, 199] width 185 height 6
click at [194, 200] on input "I allow NextChapter & UCS to charge my credit card on file to download this cre…" at bounding box center [191, 198] width 4 height 4
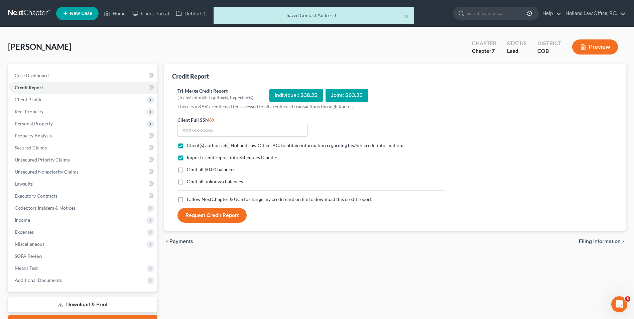
checkbox input "true"
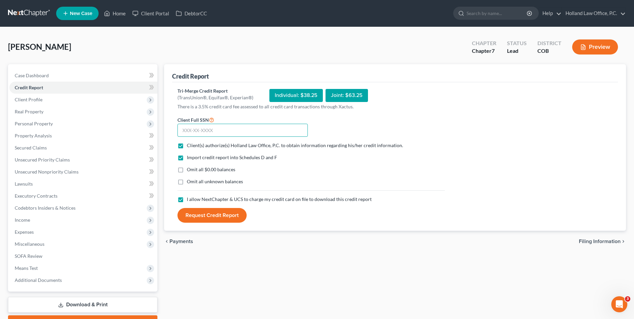
click at [199, 130] on input "text" at bounding box center [242, 130] width 130 height 13
type input "520-11-6140"
click at [231, 215] on button "Request Credit Report" at bounding box center [211, 215] width 69 height 15
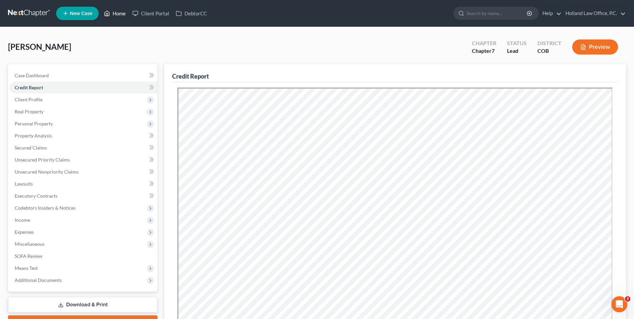
click at [122, 13] on link "Home" at bounding box center [115, 13] width 28 height 12
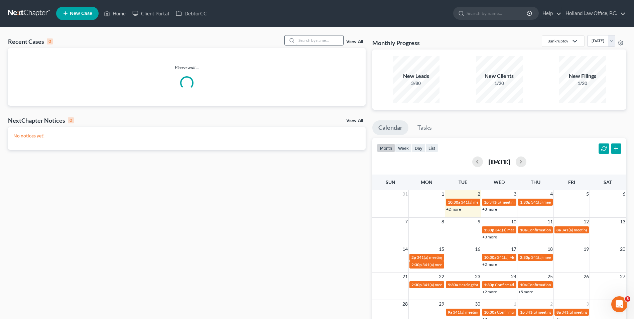
click at [327, 41] on input "search" at bounding box center [319, 40] width 47 height 10
type input "beams"
